Goal: Find specific page/section: Find specific page/section

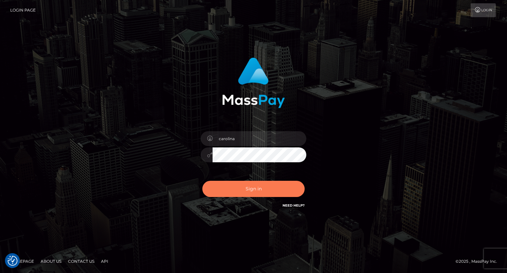
drag, startPoint x: 0, startPoint y: 0, endPoint x: 276, endPoint y: 184, distance: 332.2
click at [276, 184] on button "Sign in" at bounding box center [253, 189] width 102 height 16
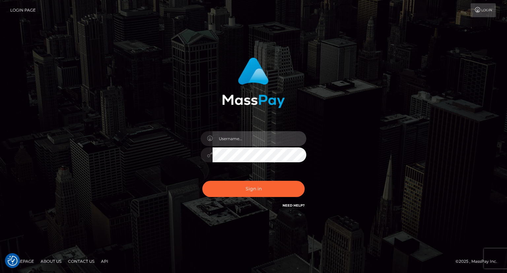
type input "carolina"
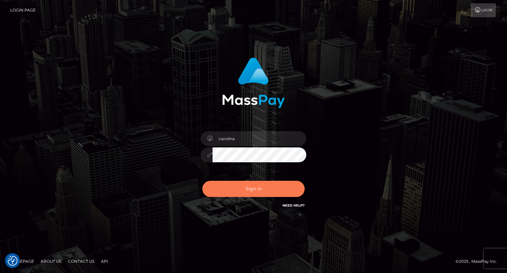
click at [277, 192] on button "Sign in" at bounding box center [253, 189] width 102 height 16
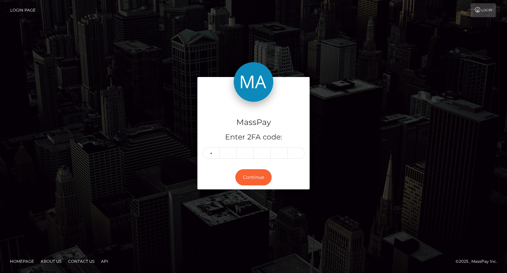
type input "1"
type input "3"
type input "6"
type input "7"
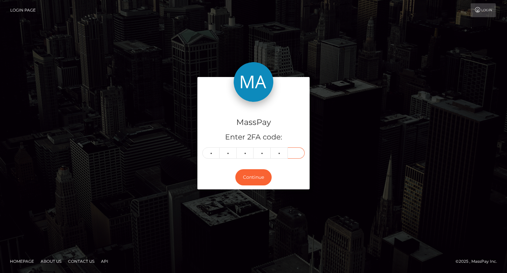
type input "2"
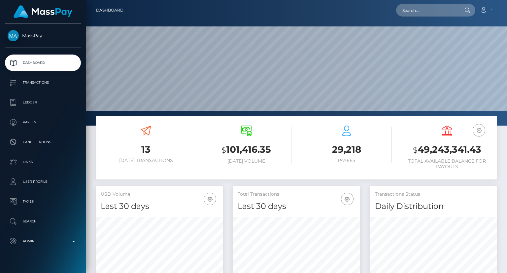
scroll to position [117, 127]
click at [402, 11] on input "text" at bounding box center [427, 10] width 62 height 13
paste input "lucas.duncan@whop.intercom-mail.com"
click at [412, 12] on input "lucas.duncan@whop.intercom-mail.com" at bounding box center [427, 10] width 62 height 13
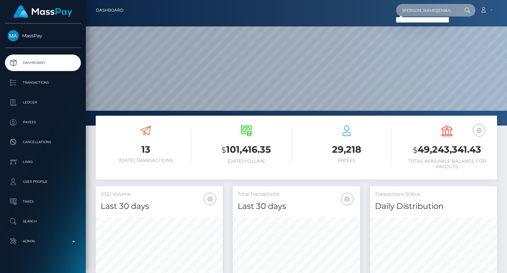
click at [412, 12] on input "lucas.duncan@whop.intercom-mail.com" at bounding box center [427, 10] width 62 height 13
paste input "poact_Ra5vJNrMbHR9"
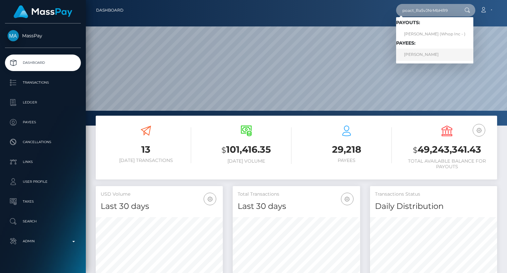
type input "poact_Ra5vJNrMbHR9"
click at [429, 52] on link "ROMEO RAMIREZ RANGEL" at bounding box center [434, 55] width 77 height 12
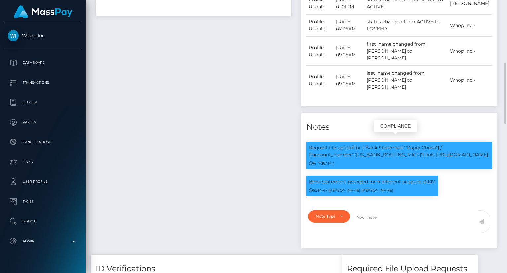
scroll to position [79, 127]
click at [423, 178] on p "Bank statement provided for a different account, 0997." at bounding box center [372, 181] width 127 height 7
drag, startPoint x: 452, startPoint y: 147, endPoint x: 306, endPoint y: 146, distance: 145.9
click at [306, 146] on div "Request file upload for ["Bank Statement","Paper Check"] / {"account_number":"0…" at bounding box center [399, 155] width 186 height 27
copy p "{"account_number":"071921891"} link: https://l.maspay.io/zk2JJ"
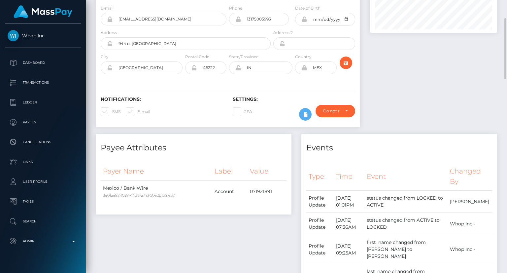
scroll to position [0, 0]
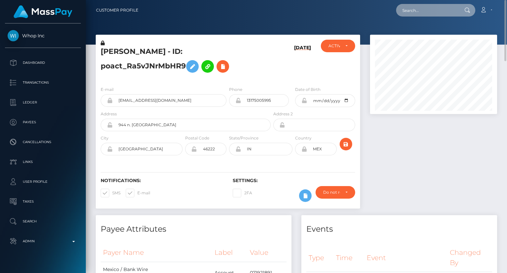
click at [428, 9] on input "text" at bounding box center [427, 10] width 62 height 13
paste input "9fe8f5c3-294a-44c3-9ce0-18f33e061e3e"
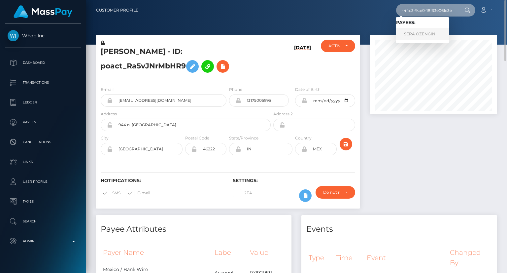
type input "9fe8f5c3-294a-44c3-9ce0-18f33e061e3e"
click at [418, 33] on link "SERA OZENGIN" at bounding box center [422, 34] width 53 height 12
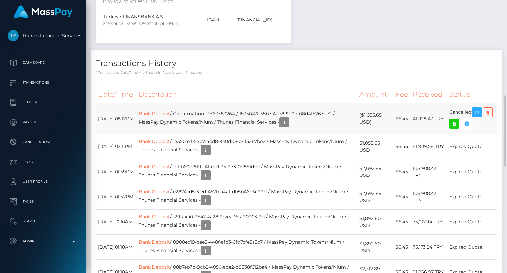
scroll to position [79, 127]
